Goal: Information Seeking & Learning: Learn about a topic

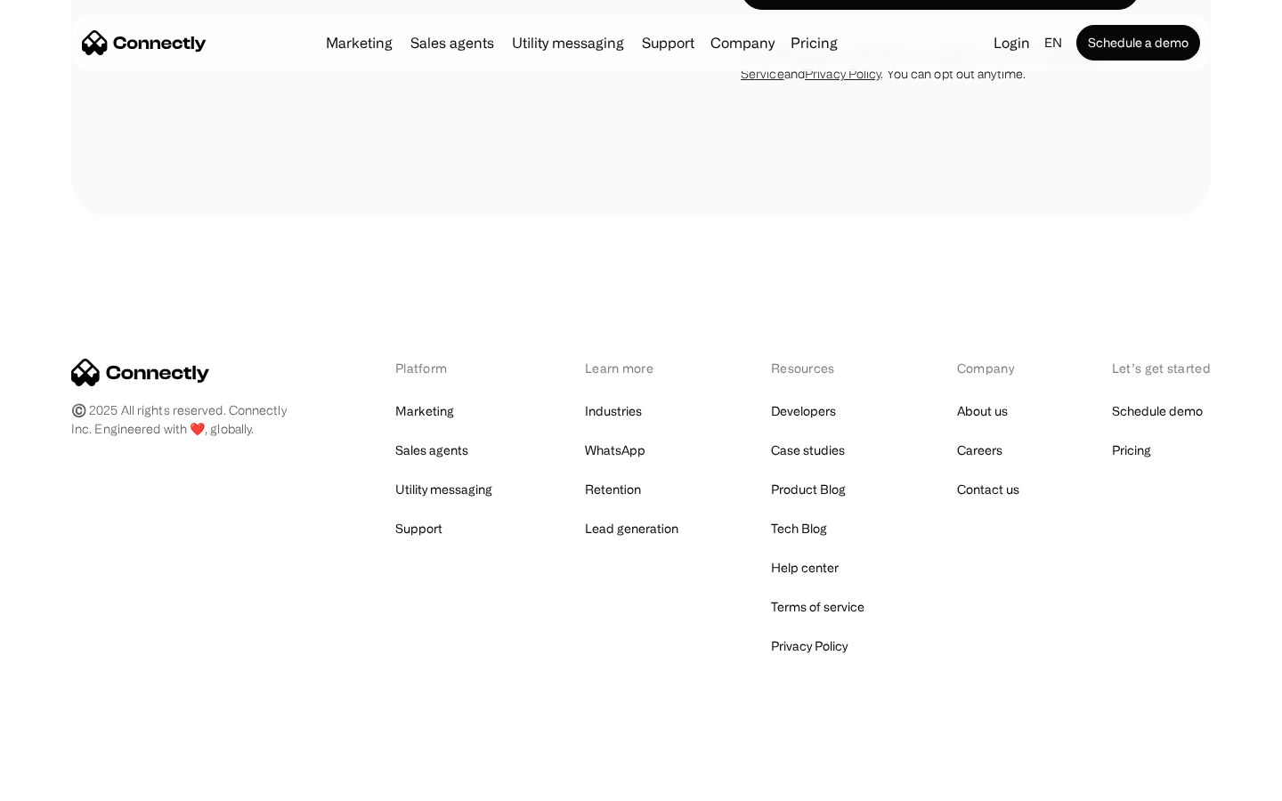
scroll to position [3422, 0]
